Goal: Task Accomplishment & Management: Manage account settings

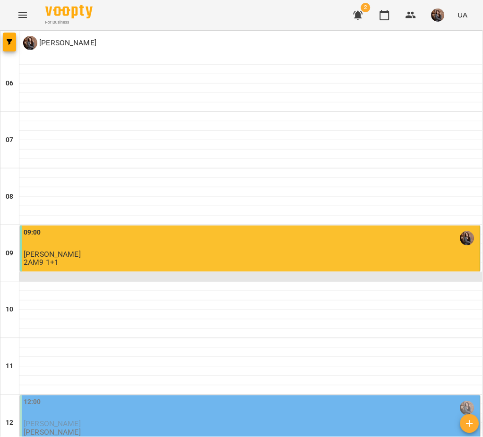
scroll to position [149, 0]
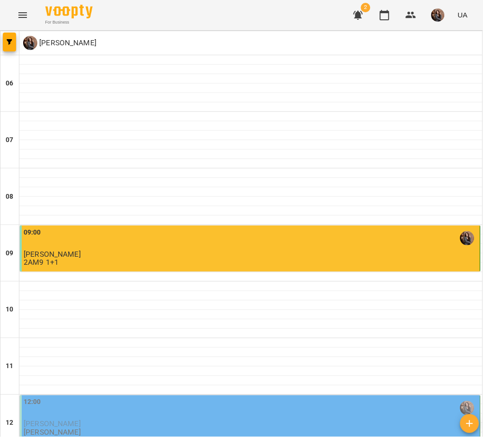
click at [325, 420] on p "[PERSON_NAME]" at bounding box center [251, 424] width 454 height 8
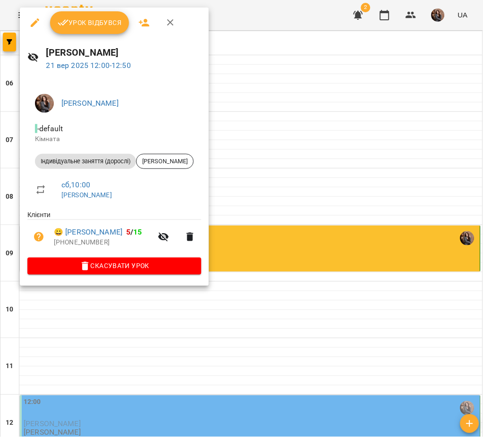
click at [103, 19] on span "Урок відбувся" at bounding box center [90, 22] width 64 height 11
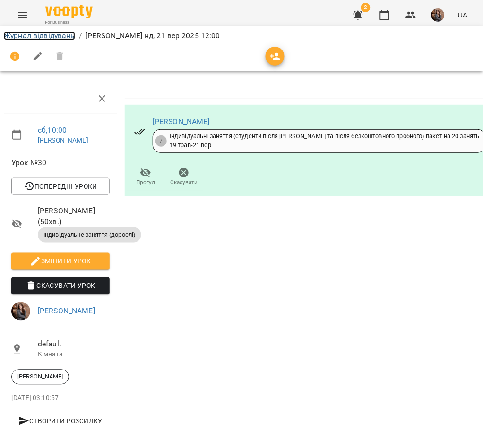
click at [41, 34] on link "Журнал відвідувань" at bounding box center [39, 35] width 71 height 9
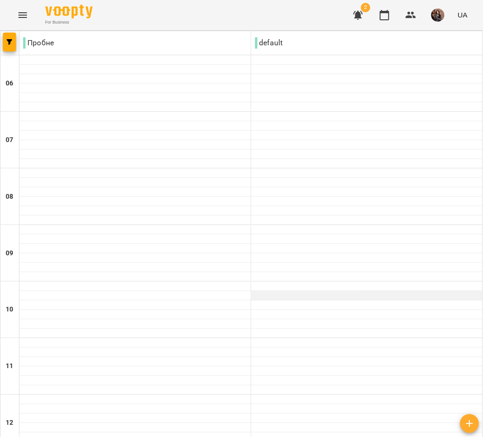
scroll to position [564, 0]
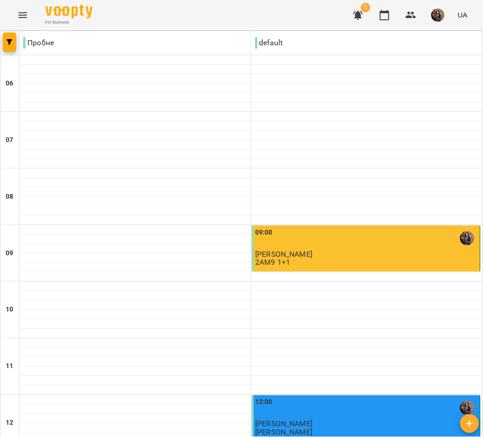
scroll to position [0, 0]
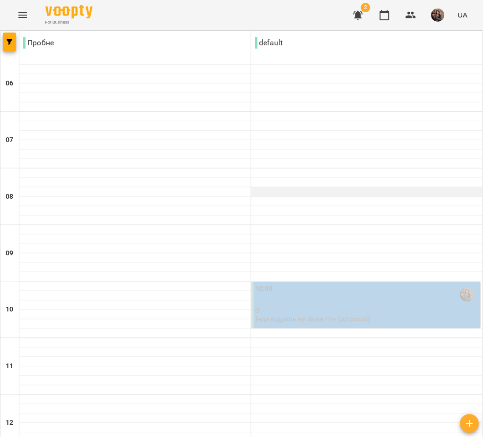
scroll to position [64, 0]
